Goal: Transaction & Acquisition: Purchase product/service

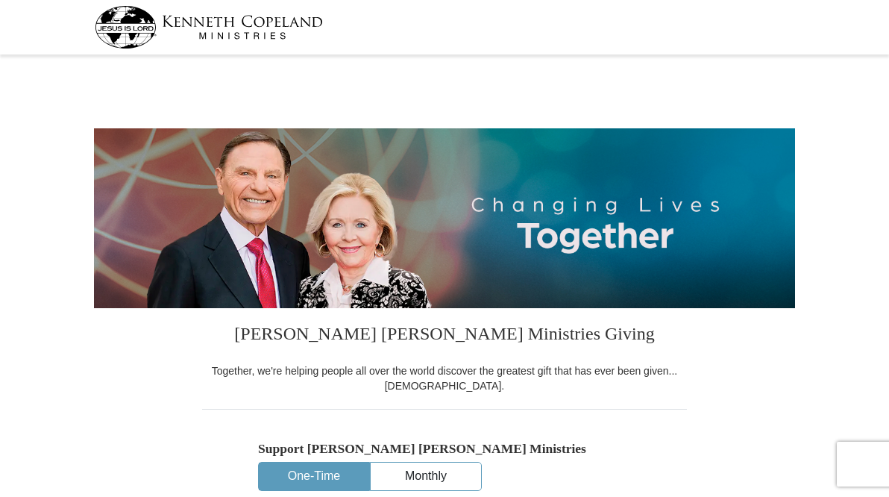
select select "[GEOGRAPHIC_DATA]"
click at [0, 0] on input "Other" at bounding box center [0, 0] width 0 height 0
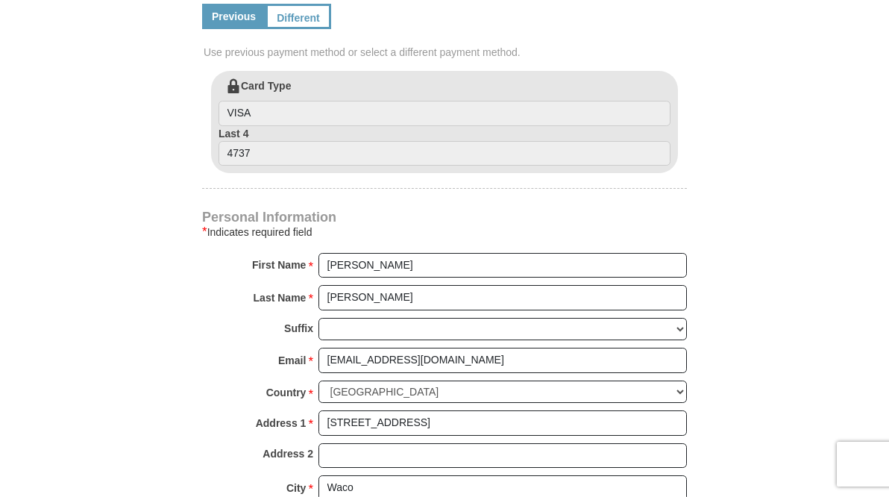
scroll to position [747, 0]
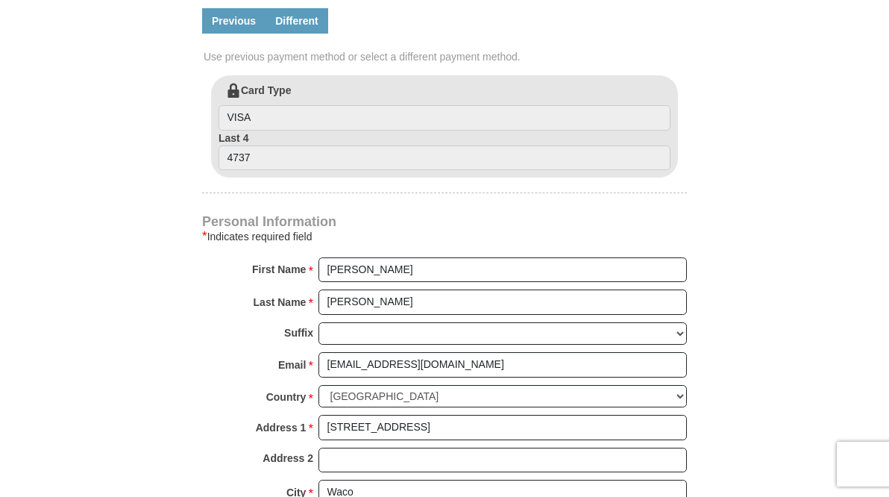
type input "5.00"
click at [290, 34] on link "Different" at bounding box center [296, 20] width 63 height 25
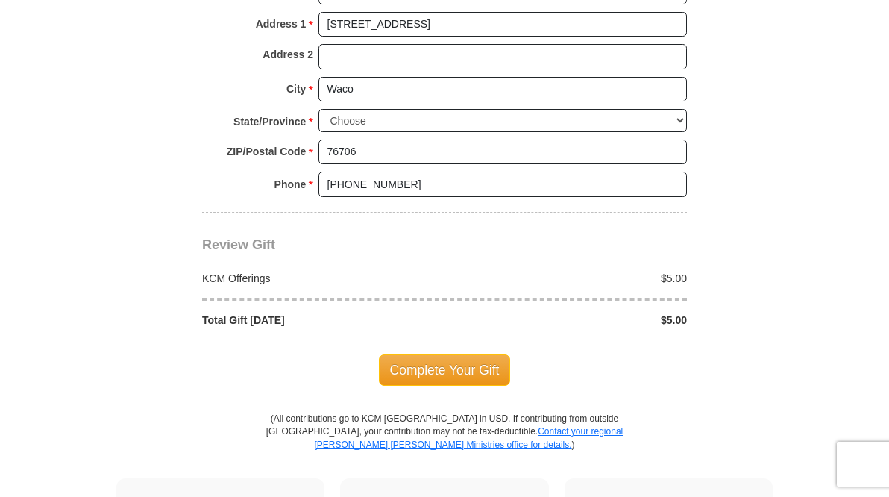
scroll to position [1305, 0]
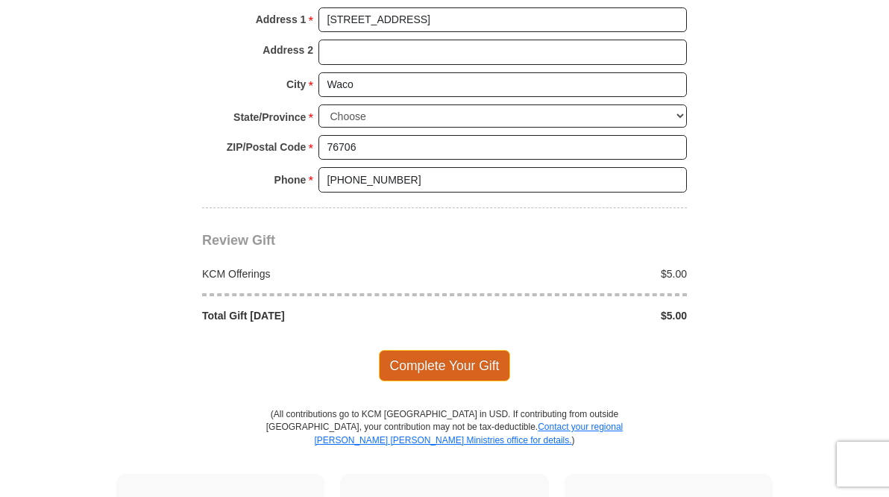
click at [438, 381] on span "Complete Your Gift" at bounding box center [445, 365] width 132 height 31
